Goal: Task Accomplishment & Management: Manage account settings

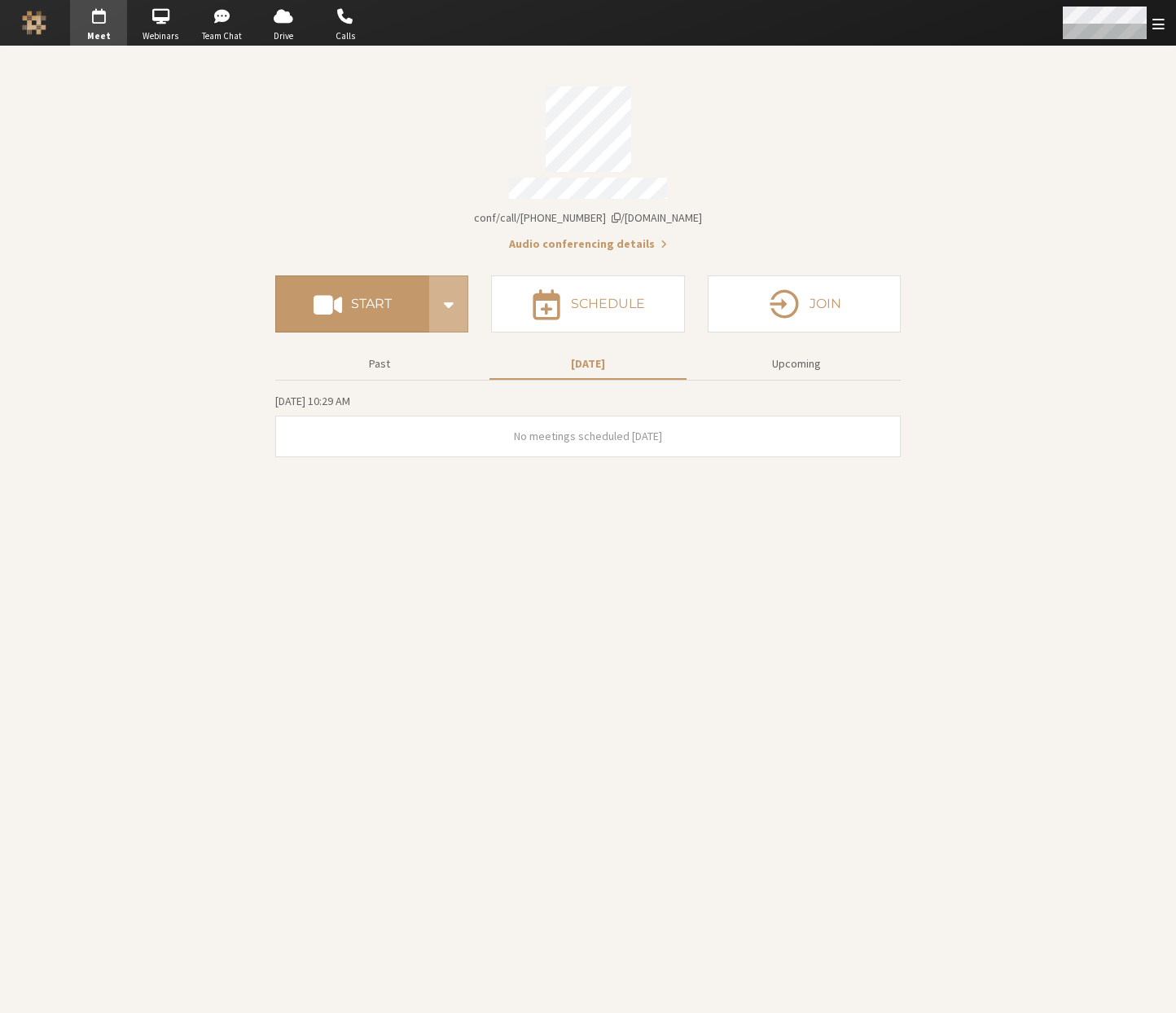
click at [1160, 28] on span "Open menu" at bounding box center [1158, 25] width 12 height 16
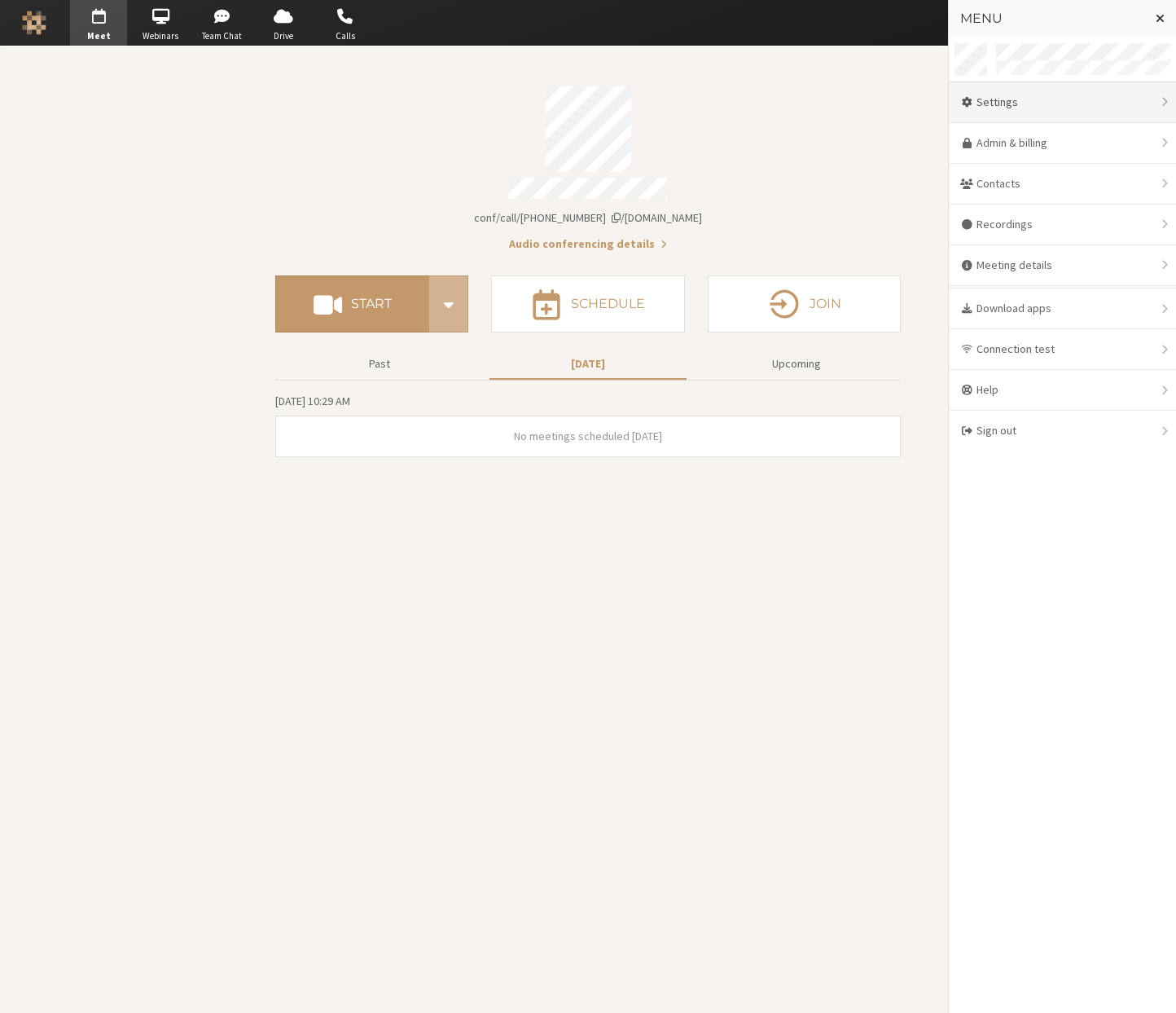
click at [1038, 104] on div "Settings" at bounding box center [1062, 102] width 228 height 40
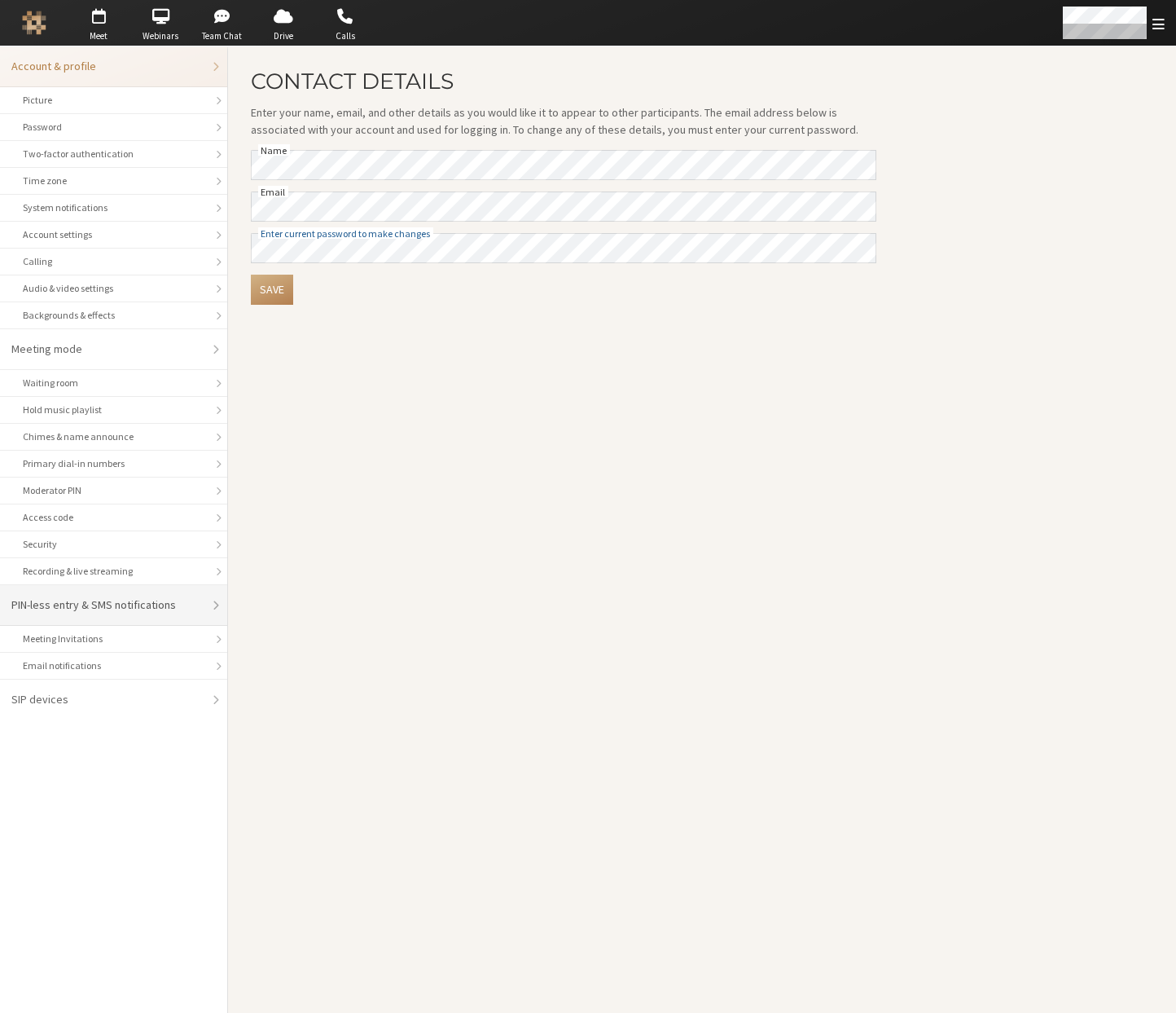
click at [51, 605] on div "PIN-less entry & SMS notifications" at bounding box center [108, 604] width 193 height 17
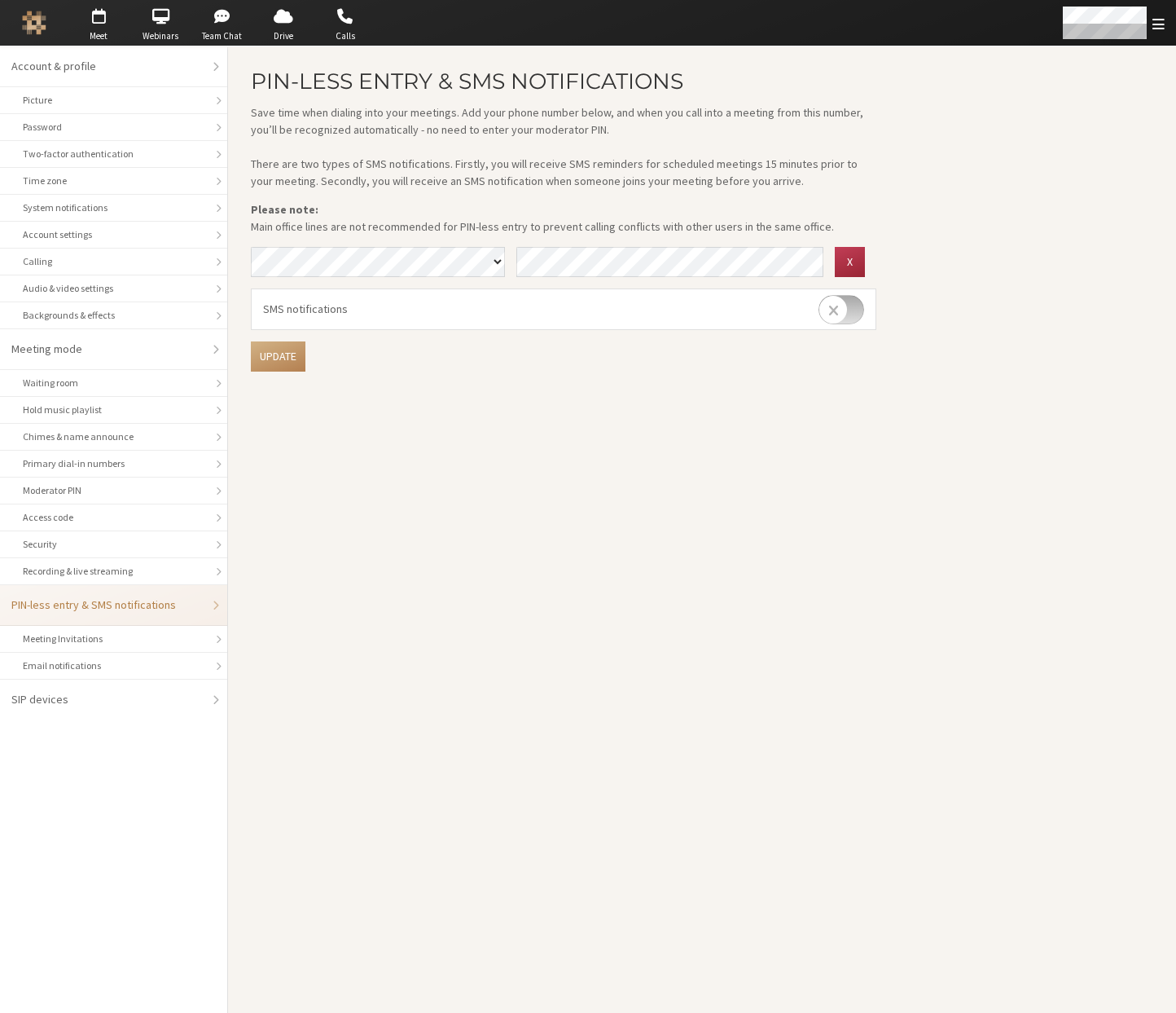
click at [849, 318] on input "checkbox" at bounding box center [841, 309] width 45 height 30
checkbox input "true"
click at [279, 363] on button "Update" at bounding box center [278, 356] width 54 height 31
